Goal: Task Accomplishment & Management: Manage account settings

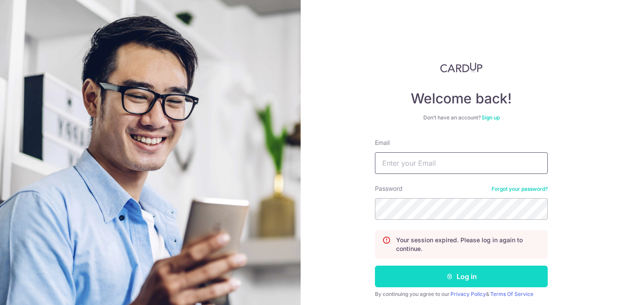
type input "[EMAIL_ADDRESS][DOMAIN_NAME]"
click at [449, 274] on icon "submit" at bounding box center [449, 276] width 7 height 7
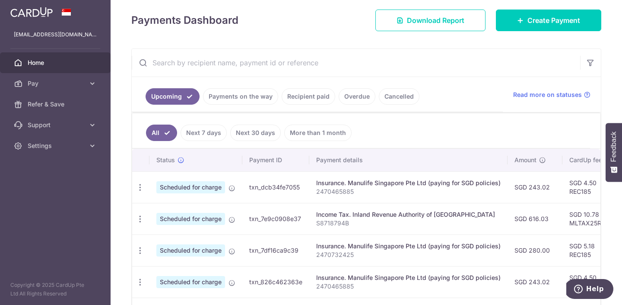
scroll to position [117, 0]
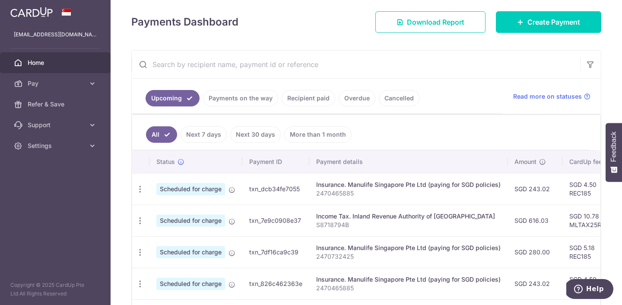
click at [258, 101] on link "Payments on the way" at bounding box center [240, 98] width 75 height 16
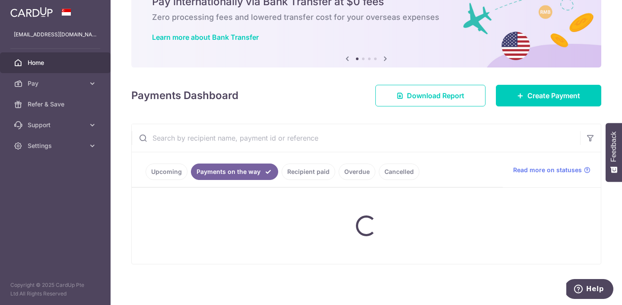
scroll to position [85, 0]
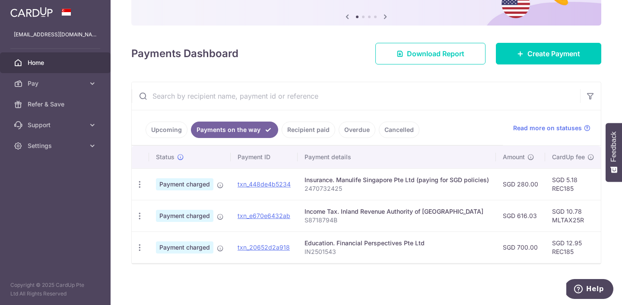
click at [172, 127] on link "Upcoming" at bounding box center [167, 129] width 42 height 16
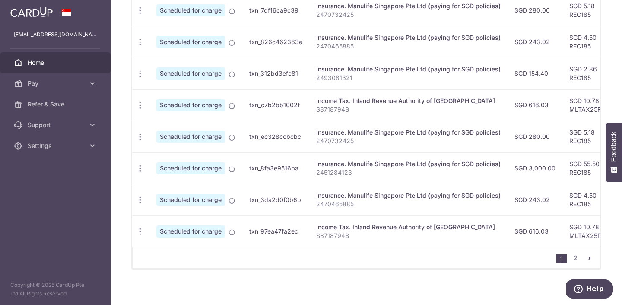
scroll to position [363, 0]
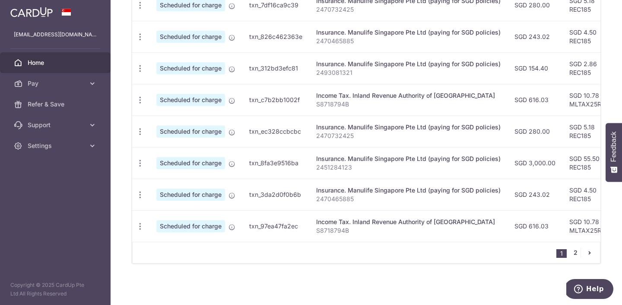
click at [570, 256] on link "2" at bounding box center [575, 252] width 10 height 10
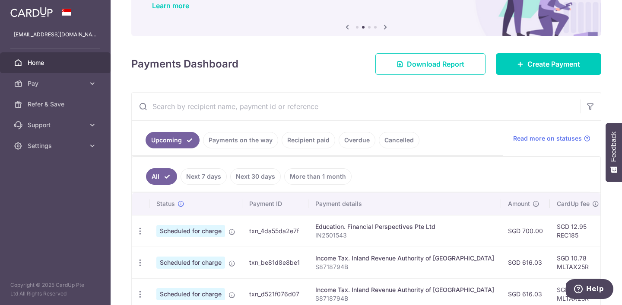
scroll to position [101, 0]
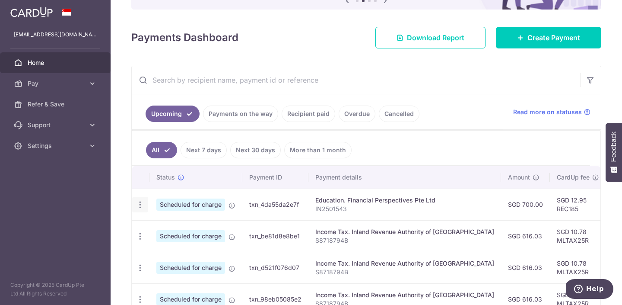
click at [143, 206] on icon "button" at bounding box center [140, 204] width 9 height 9
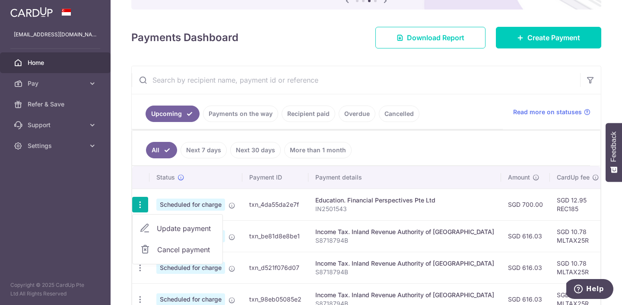
click at [147, 255] on link "Cancel payment" at bounding box center [178, 250] width 90 height 22
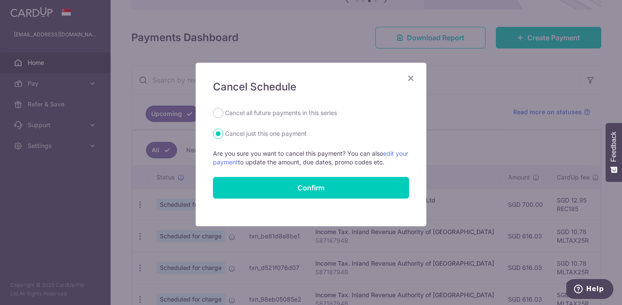
click at [255, 118] on label "Cancel all future payments in this series" at bounding box center [281, 113] width 112 height 10
click at [223, 118] on input "Cancel all future payments in this series" at bounding box center [218, 113] width 10 height 10
radio input "true"
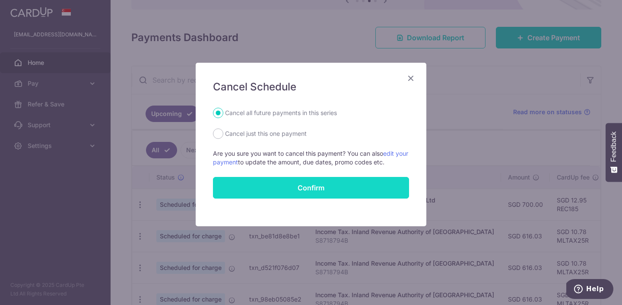
click at [289, 192] on button "Confirm" at bounding box center [311, 188] width 196 height 22
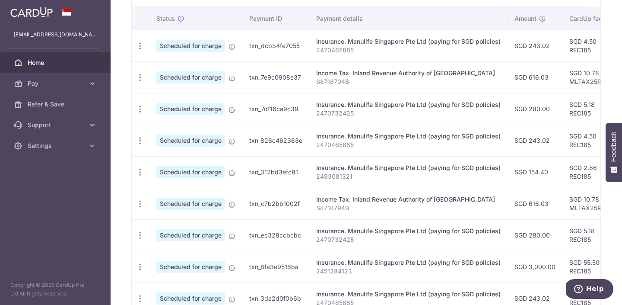
scroll to position [363, 0]
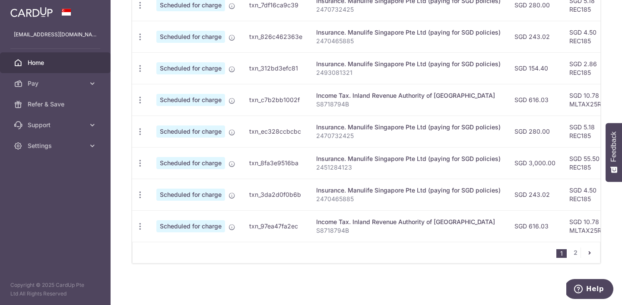
click at [576, 247] on nav "1 2" at bounding box center [579, 252] width 44 height 21
click at [576, 253] on link "2" at bounding box center [575, 252] width 10 height 10
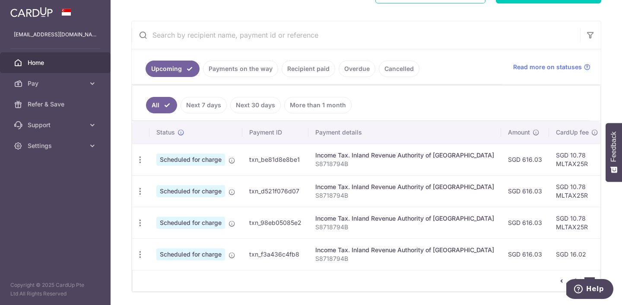
scroll to position [147, 0]
click at [29, 56] on link "Home" at bounding box center [55, 62] width 111 height 21
